Goal: Information Seeking & Learning: Understand process/instructions

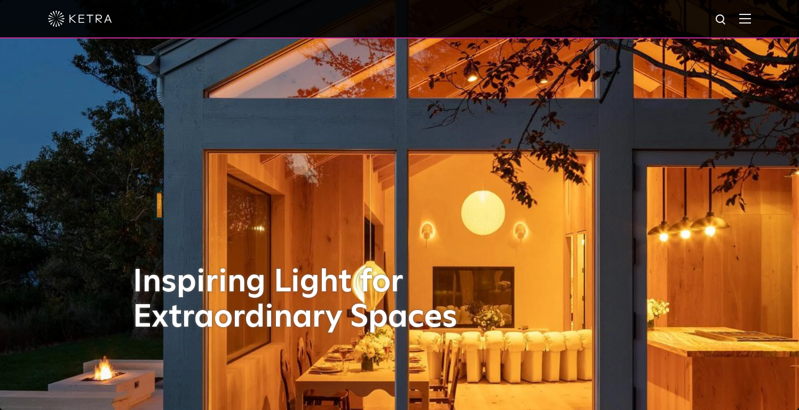
click at [760, 18] on div at bounding box center [399, 19] width 799 height 38
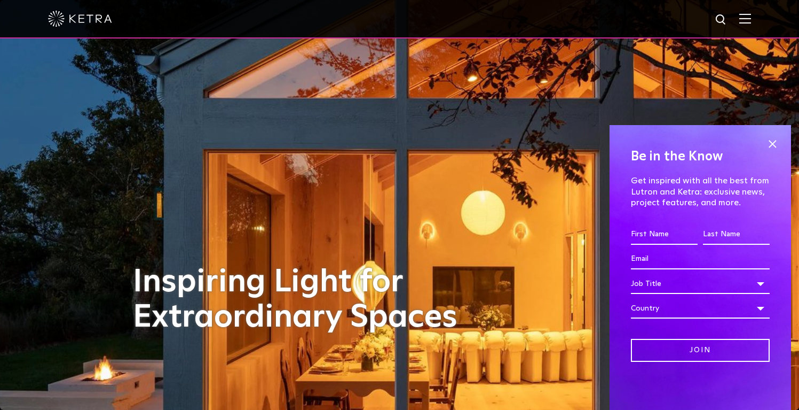
click at [751, 19] on img at bounding box center [746, 18] width 12 height 10
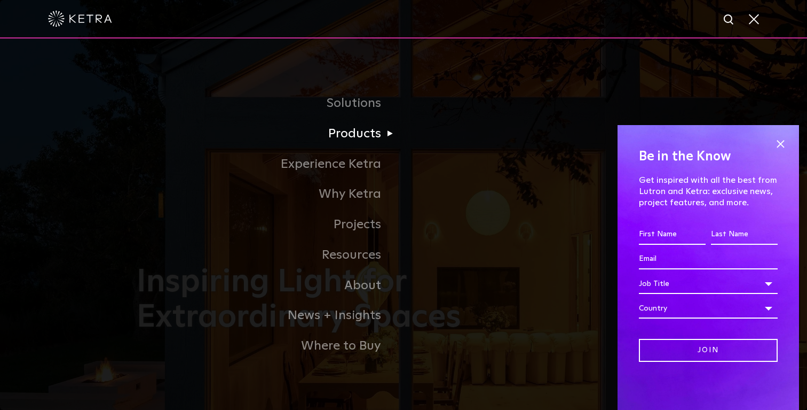
click at [496, 137] on li "Products Commercial Products Residential Products" at bounding box center [404, 134] width 534 height 30
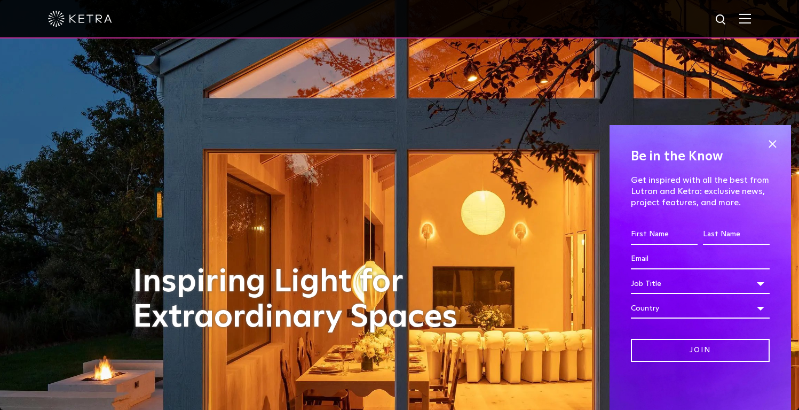
click at [748, 21] on img at bounding box center [746, 18] width 12 height 10
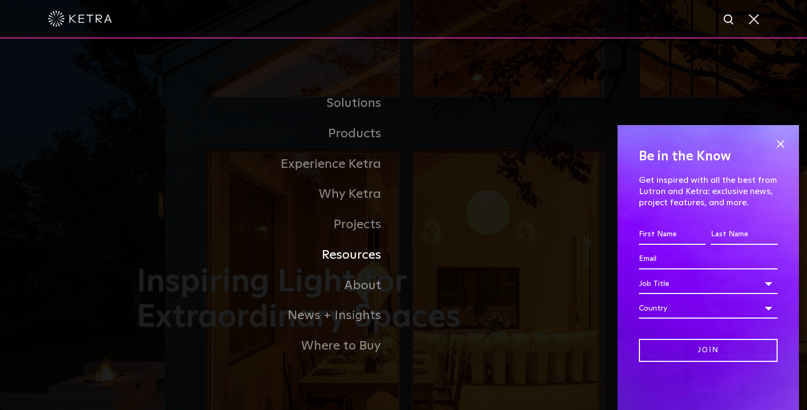
click at [342, 253] on link "Resources" at bounding box center [270, 255] width 267 height 30
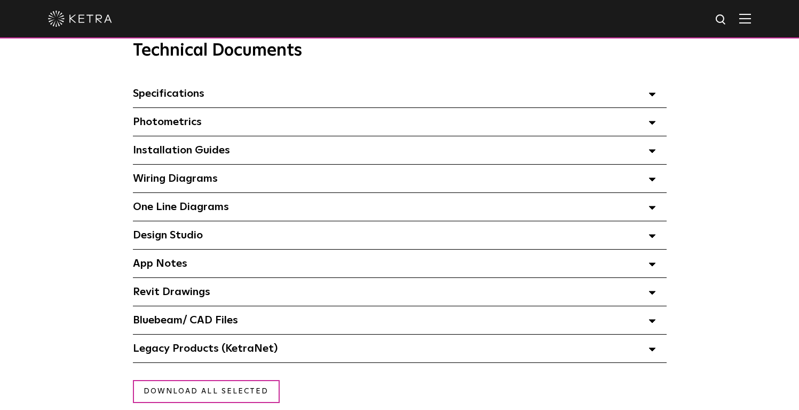
scroll to position [756, 0]
click at [244, 229] on div "Design Studio Select checkboxes to use the bulk download option below" at bounding box center [400, 236] width 534 height 28
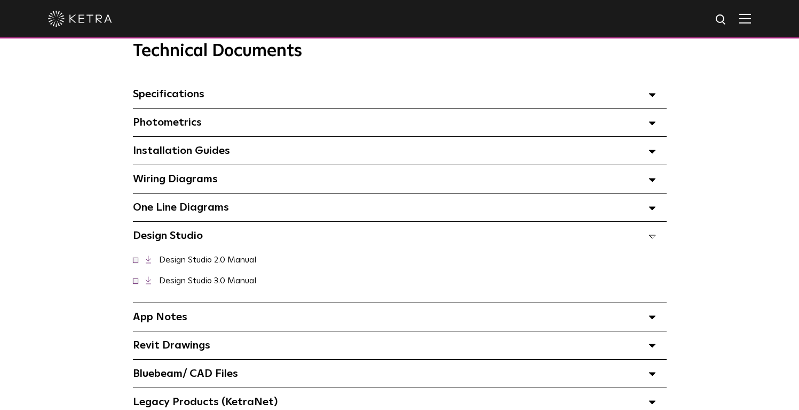
click at [222, 151] on span "Installation Guides Select checkboxes to use the bulk download option below" at bounding box center [181, 150] width 97 height 11
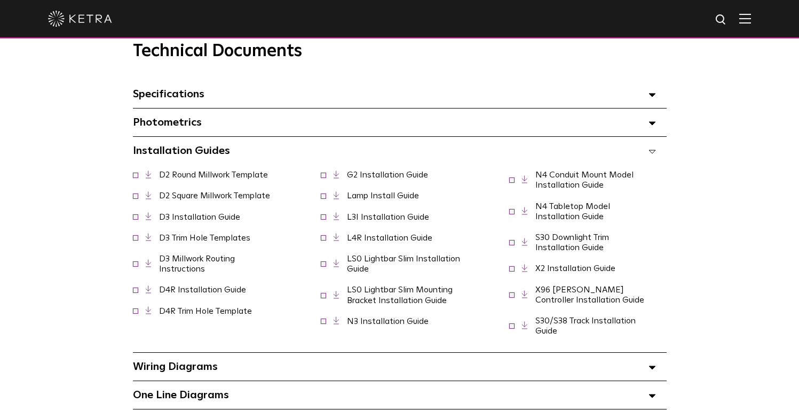
click at [222, 151] on span "Installation Guides Select checkboxes to use the bulk download option below" at bounding box center [181, 150] width 97 height 11
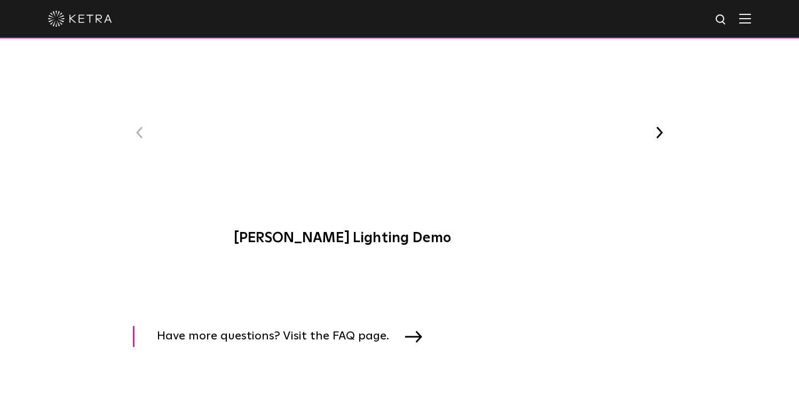
scroll to position [1796, 0]
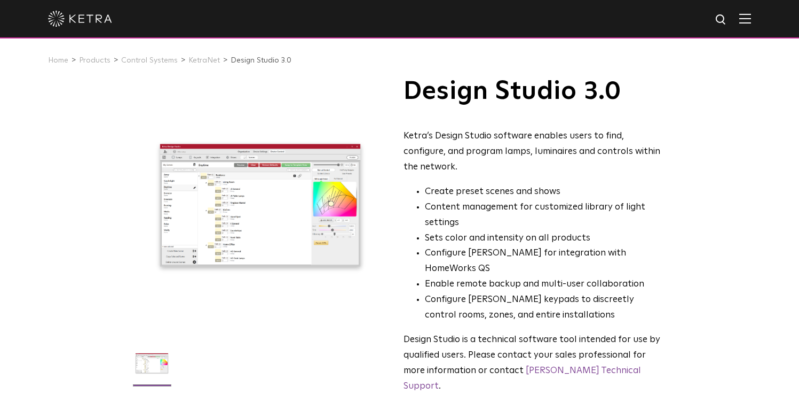
click at [751, 18] on img at bounding box center [746, 18] width 12 height 10
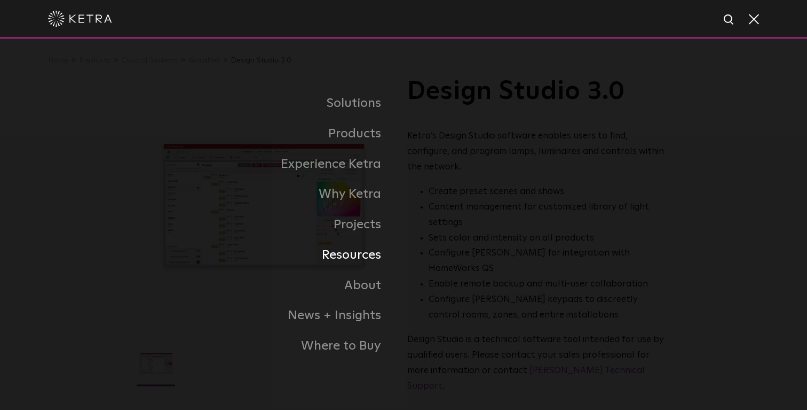
click at [376, 247] on link "Resources" at bounding box center [270, 255] width 267 height 30
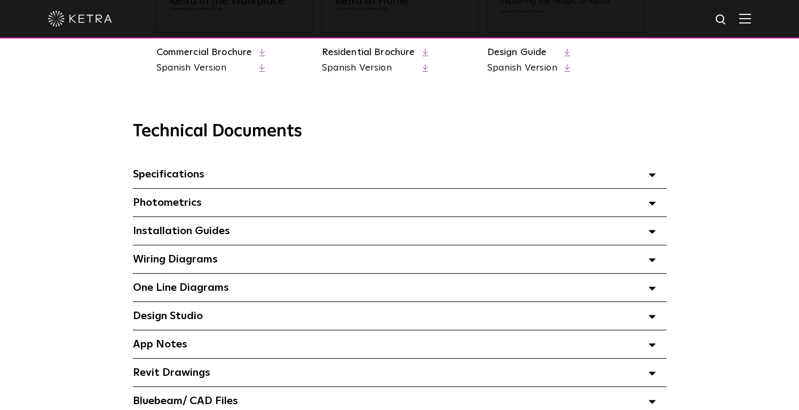
scroll to position [684, 0]
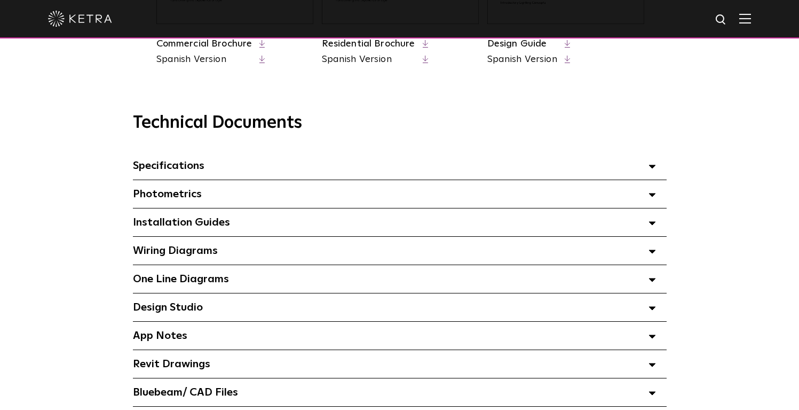
click at [286, 228] on div "Installation Guides Select checkboxes to use the bulk download option below" at bounding box center [400, 222] width 534 height 28
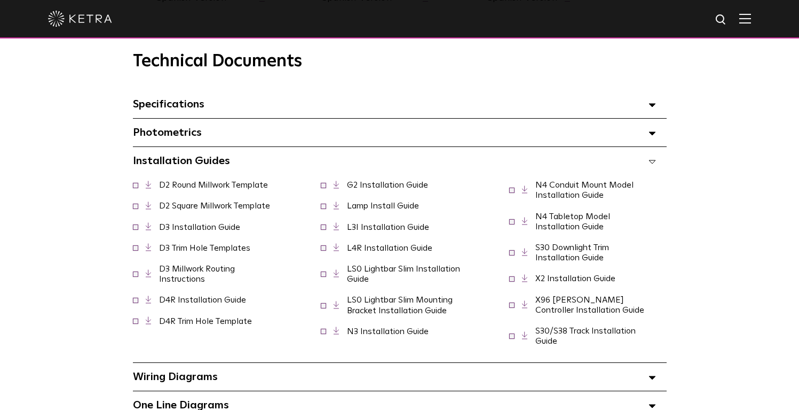
scroll to position [760, 0]
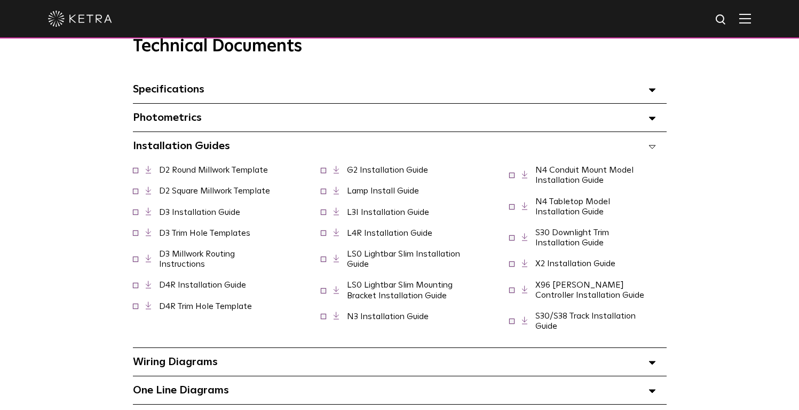
click at [222, 143] on span "Installation Guides Select checkboxes to use the bulk download option below" at bounding box center [181, 145] width 97 height 11
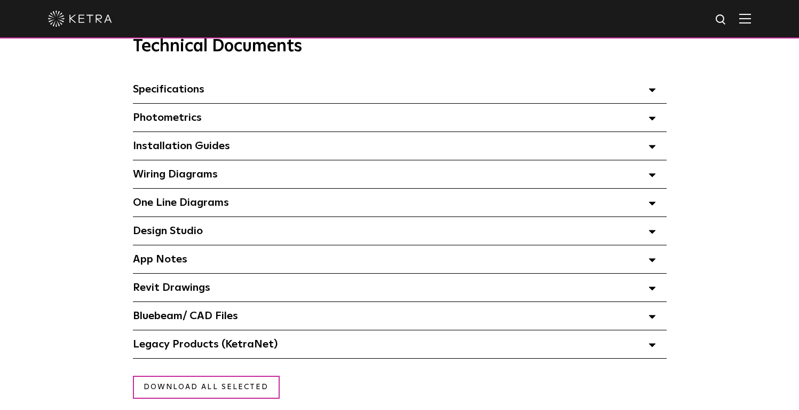
click at [191, 230] on span "Design Studio Select checkboxes to use the bulk download option below" at bounding box center [168, 230] width 70 height 11
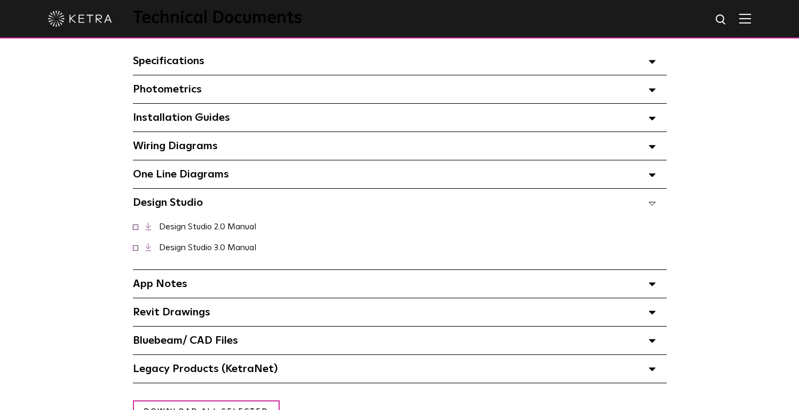
scroll to position [790, 0]
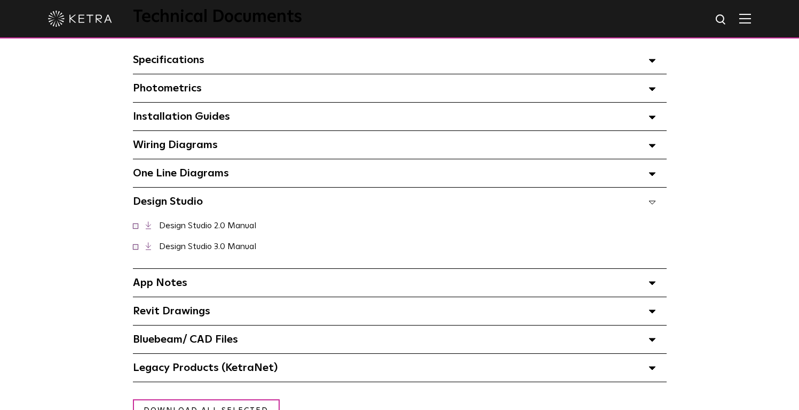
click at [238, 358] on div "Legacy Products (KetraNet) Select checkboxes to use the bulk download option be…" at bounding box center [400, 368] width 534 height 28
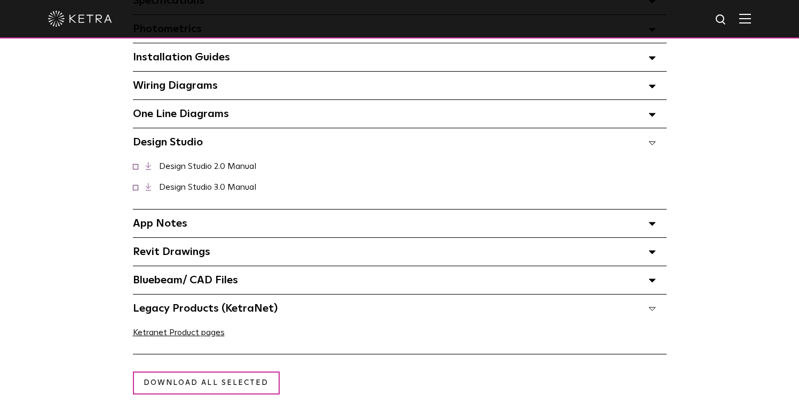
scroll to position [884, 0]
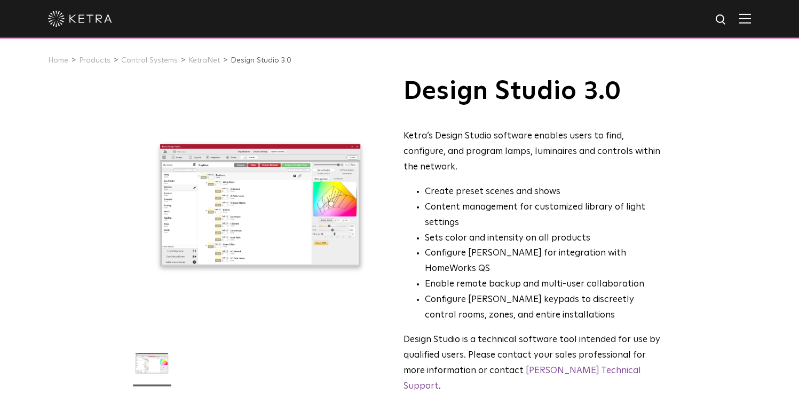
click at [218, 217] on div at bounding box center [260, 205] width 255 height 255
click at [144, 60] on link "Control Systems" at bounding box center [149, 60] width 57 height 7
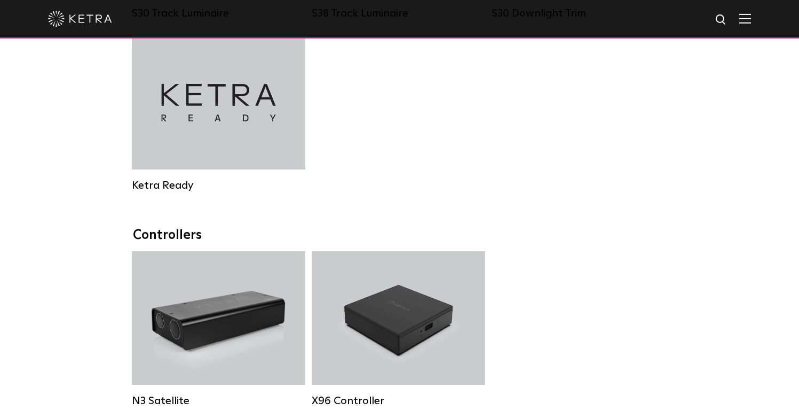
scroll to position [1176, 0]
